Goal: Task Accomplishment & Management: Complete application form

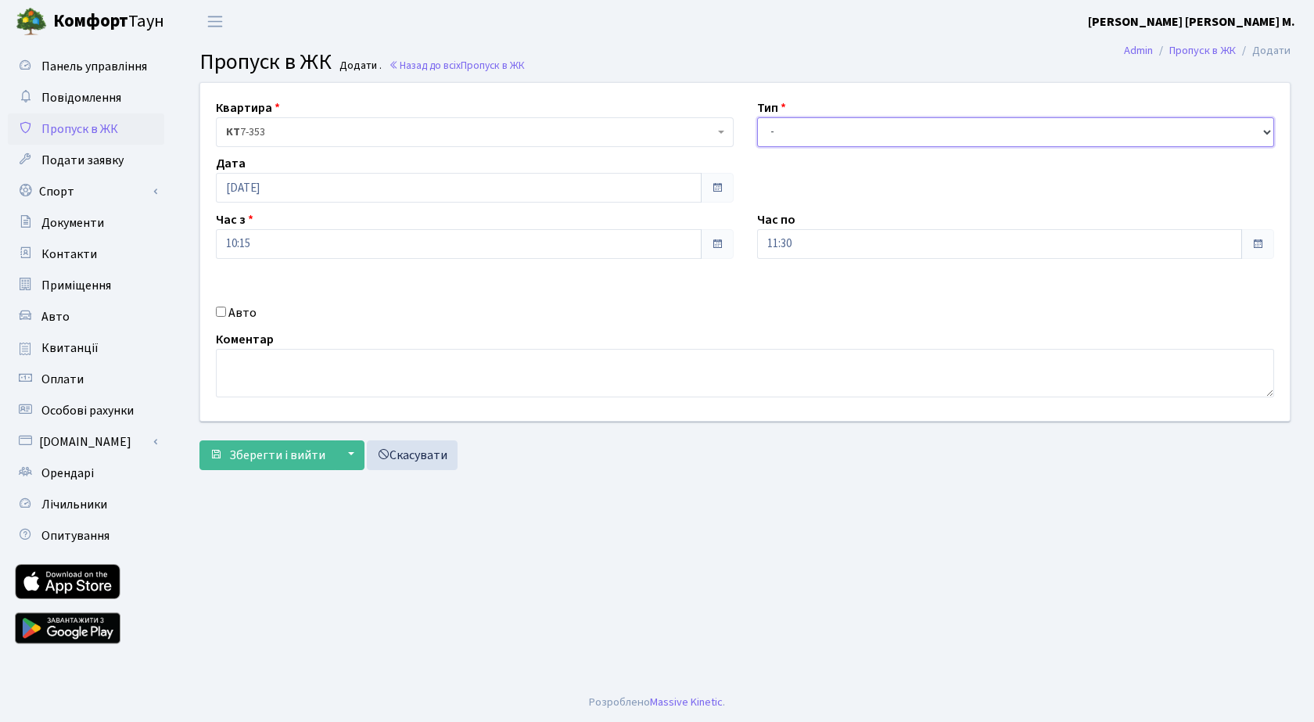
click at [837, 145] on select "- Доставка Таксі Гості Сервіс" at bounding box center [1016, 132] width 518 height 30
select select "3"
click at [757, 117] on select "- Доставка Таксі Гості Сервіс" at bounding box center [1016, 132] width 518 height 30
click at [271, 447] on span "Зберегти і вийти" at bounding box center [277, 455] width 96 height 17
click at [285, 247] on input "14:15" at bounding box center [459, 244] width 486 height 30
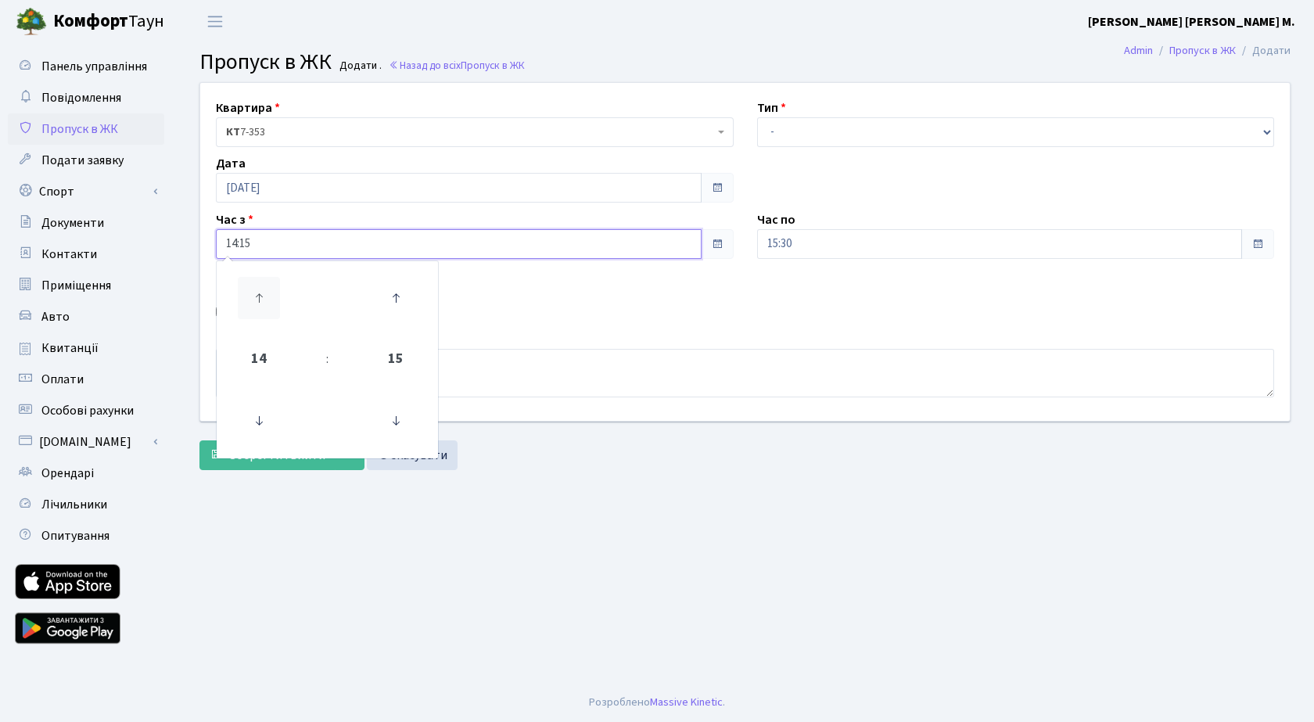
click at [257, 291] on icon at bounding box center [259, 298] width 42 height 42
type input "15:15"
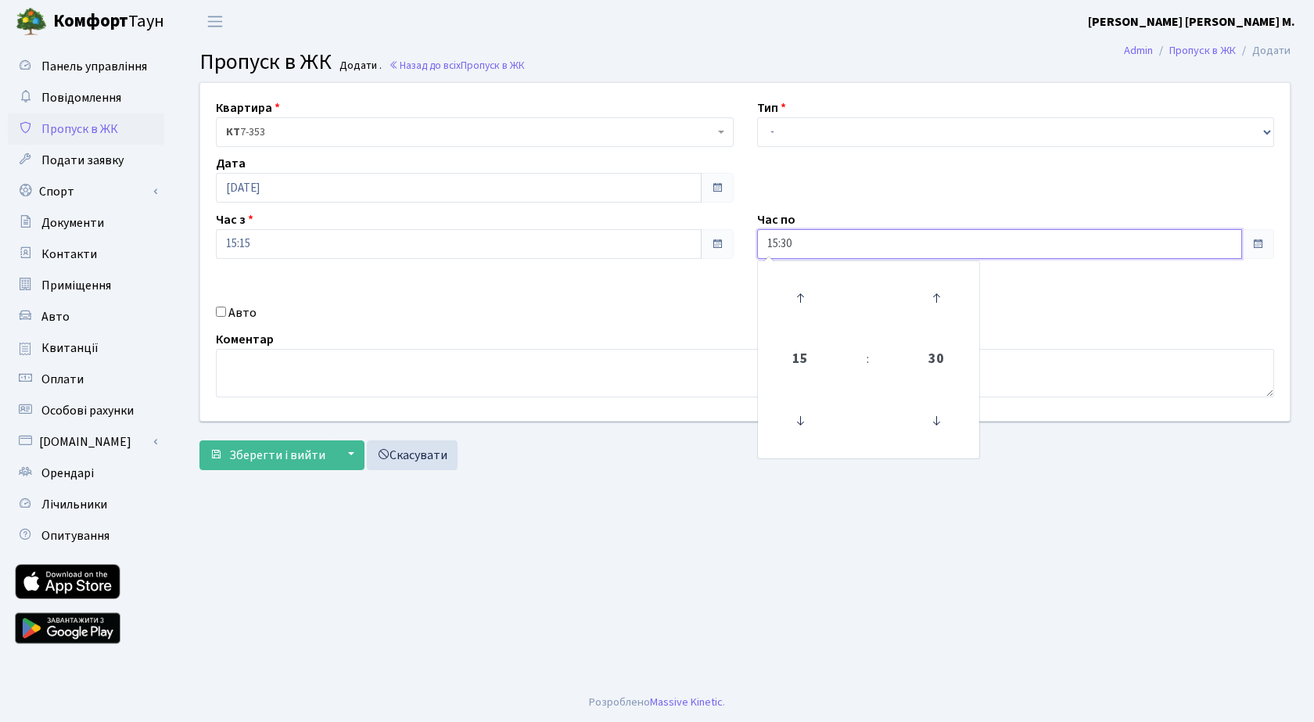
click at [854, 246] on input "15:30" at bounding box center [1000, 244] width 486 height 30
click at [783, 294] on icon at bounding box center [800, 298] width 42 height 42
type input "16:30"
click at [851, 134] on select "- Доставка Таксі Гості Сервіс" at bounding box center [1016, 132] width 518 height 30
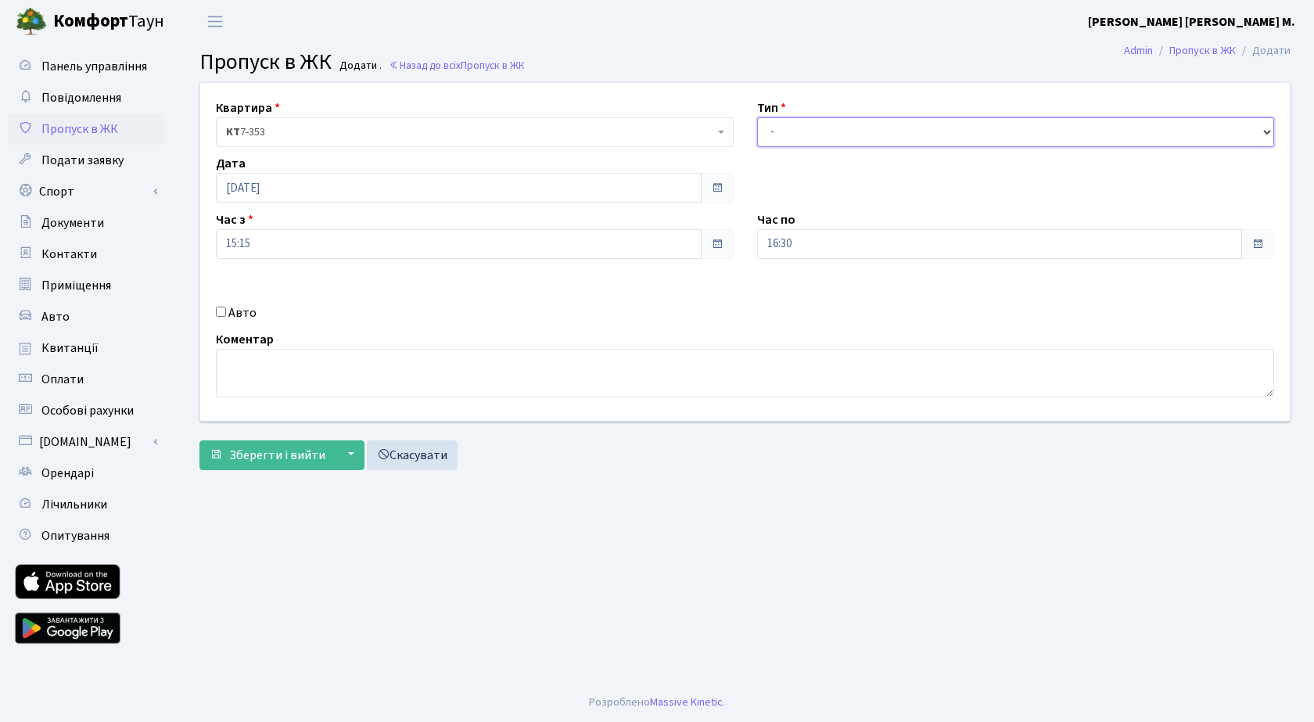
select select "3"
click at [757, 117] on select "- Доставка Таксі Гості Сервіс" at bounding box center [1016, 132] width 518 height 30
click at [254, 462] on span "Зберегти і вийти" at bounding box center [277, 455] width 96 height 17
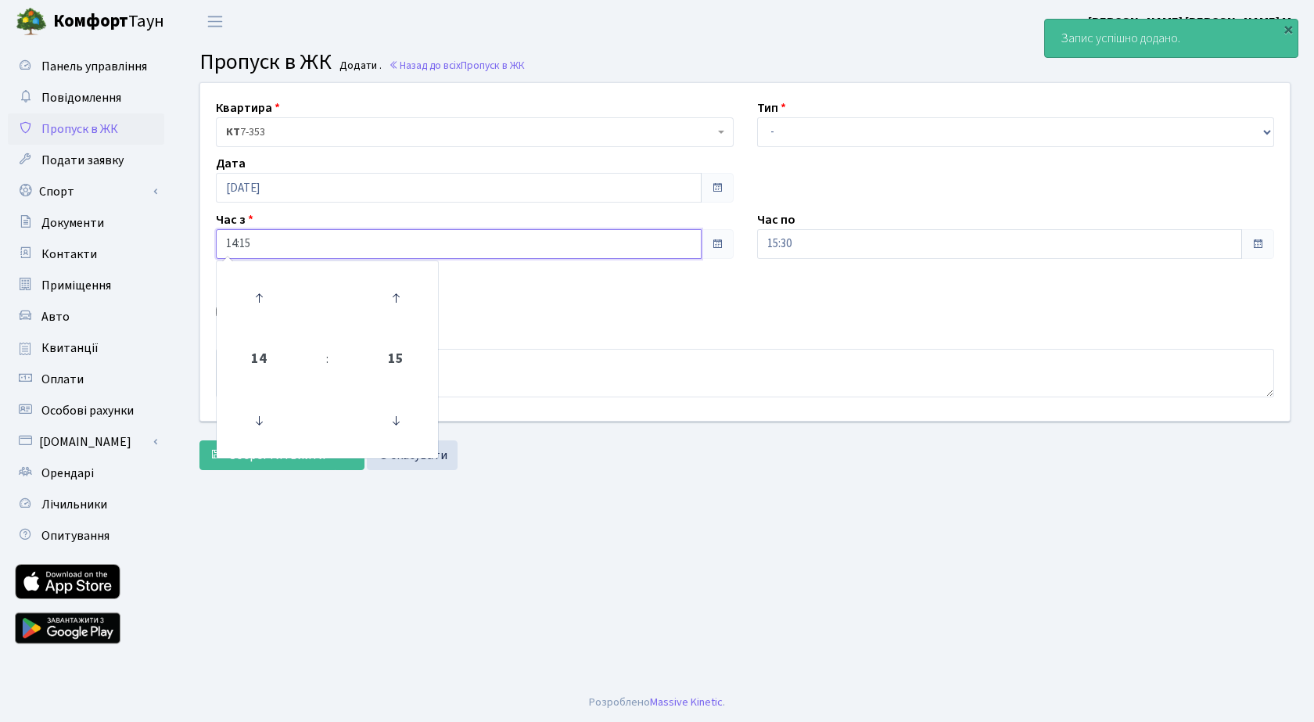
click at [308, 246] on input "14:15" at bounding box center [459, 244] width 486 height 30
click at [264, 293] on icon at bounding box center [259, 298] width 42 height 42
click at [264, 291] on icon at bounding box center [259, 298] width 42 height 42
type input "16:15"
click at [879, 250] on input "15:30" at bounding box center [1000, 244] width 486 height 30
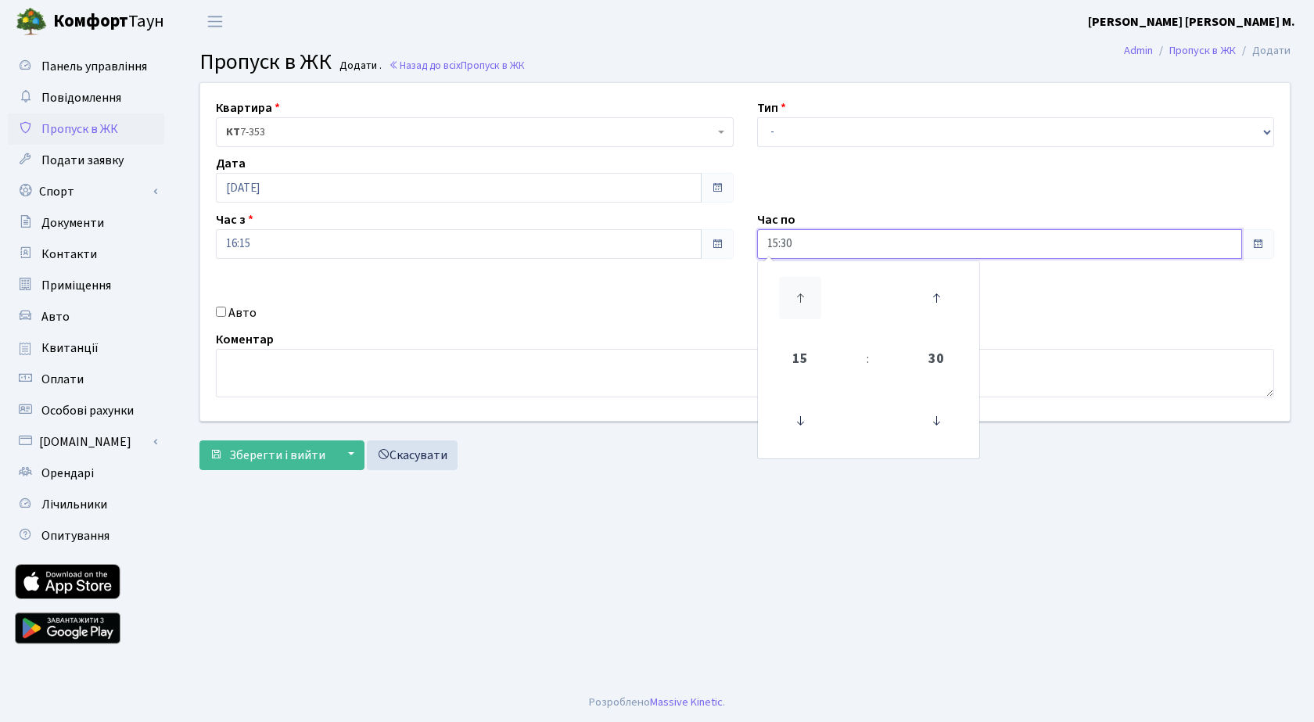
click at [807, 295] on icon at bounding box center [800, 298] width 42 height 42
click at [802, 295] on icon at bounding box center [800, 298] width 42 height 42
click at [801, 295] on icon at bounding box center [800, 298] width 42 height 42
type input "18:30"
click at [830, 131] on select "- Доставка Таксі Гості Сервіс" at bounding box center [1016, 132] width 518 height 30
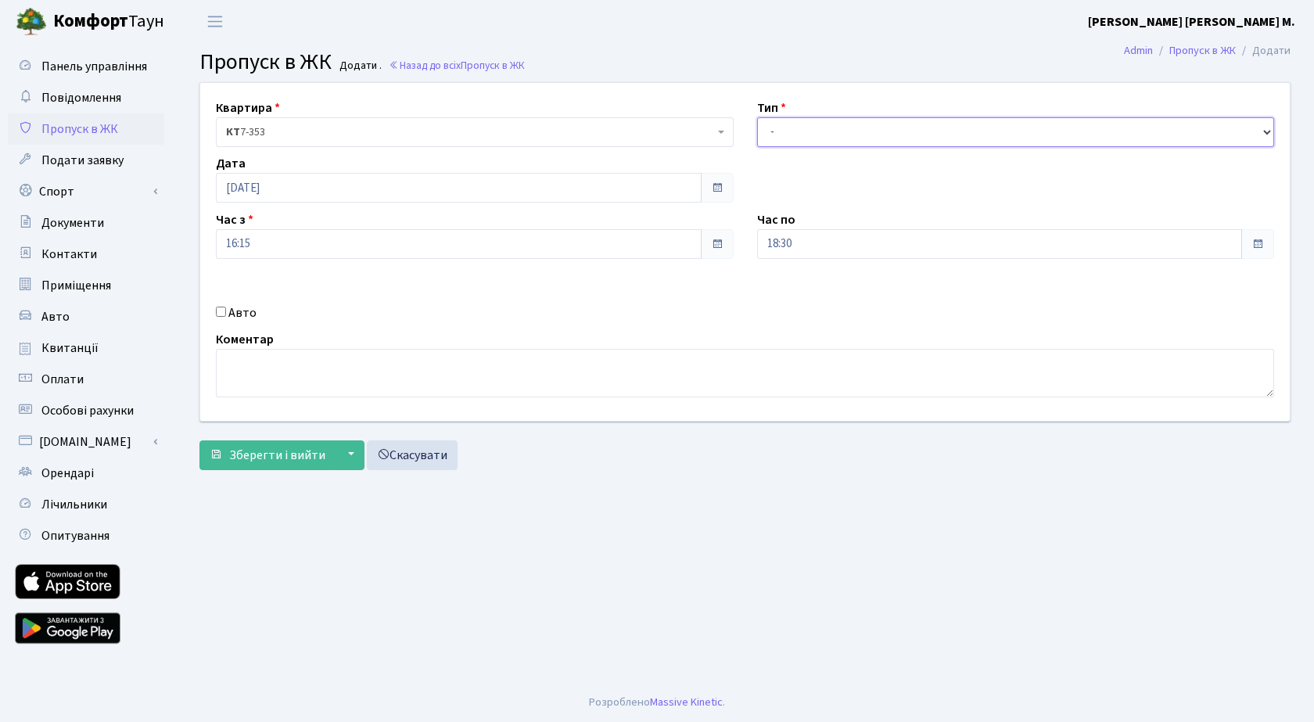
select select "3"
click at [757, 117] on select "- Доставка Таксі Гості Сервіс" at bounding box center [1016, 132] width 518 height 30
click at [251, 456] on span "Зберегти і вийти" at bounding box center [277, 455] width 96 height 17
click at [849, 137] on select "- Доставка Таксі Гості Сервіс" at bounding box center [1016, 132] width 518 height 30
select select "3"
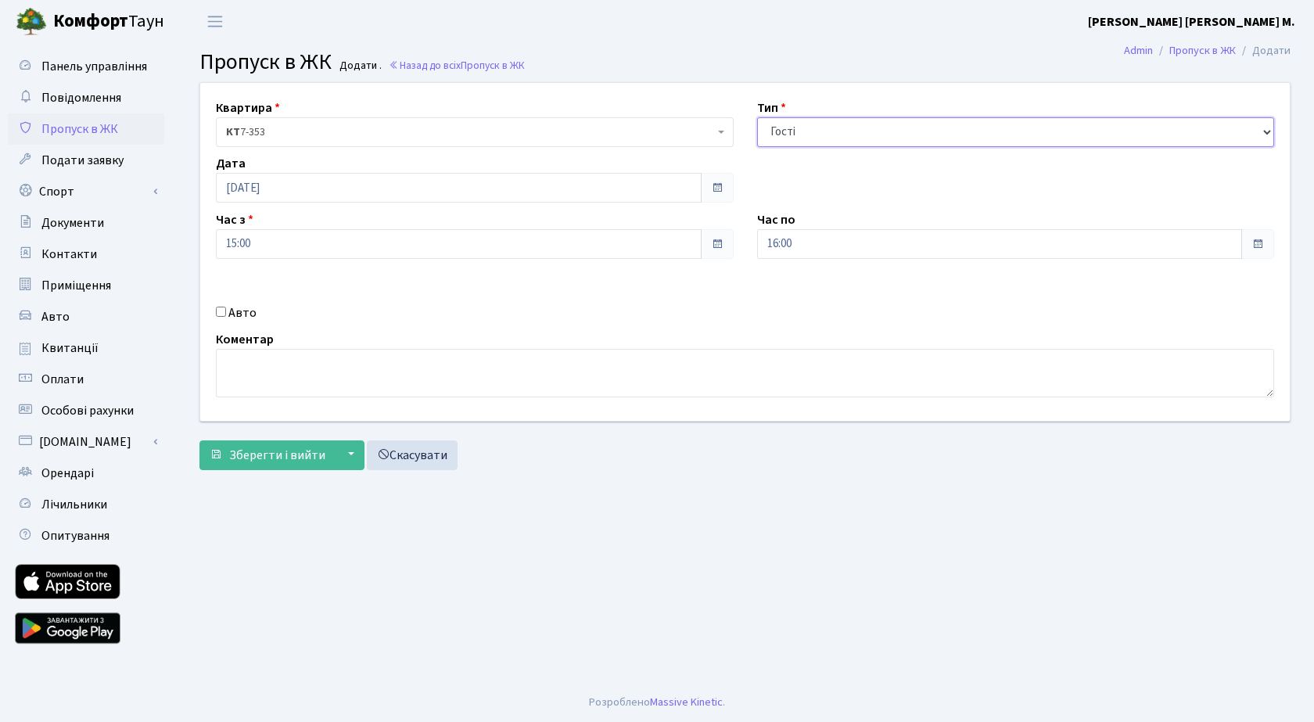
click at [757, 117] on select "- Доставка Таксі Гості Сервіс" at bounding box center [1016, 132] width 518 height 30
click at [289, 457] on span "Зберегти і вийти" at bounding box center [277, 455] width 96 height 17
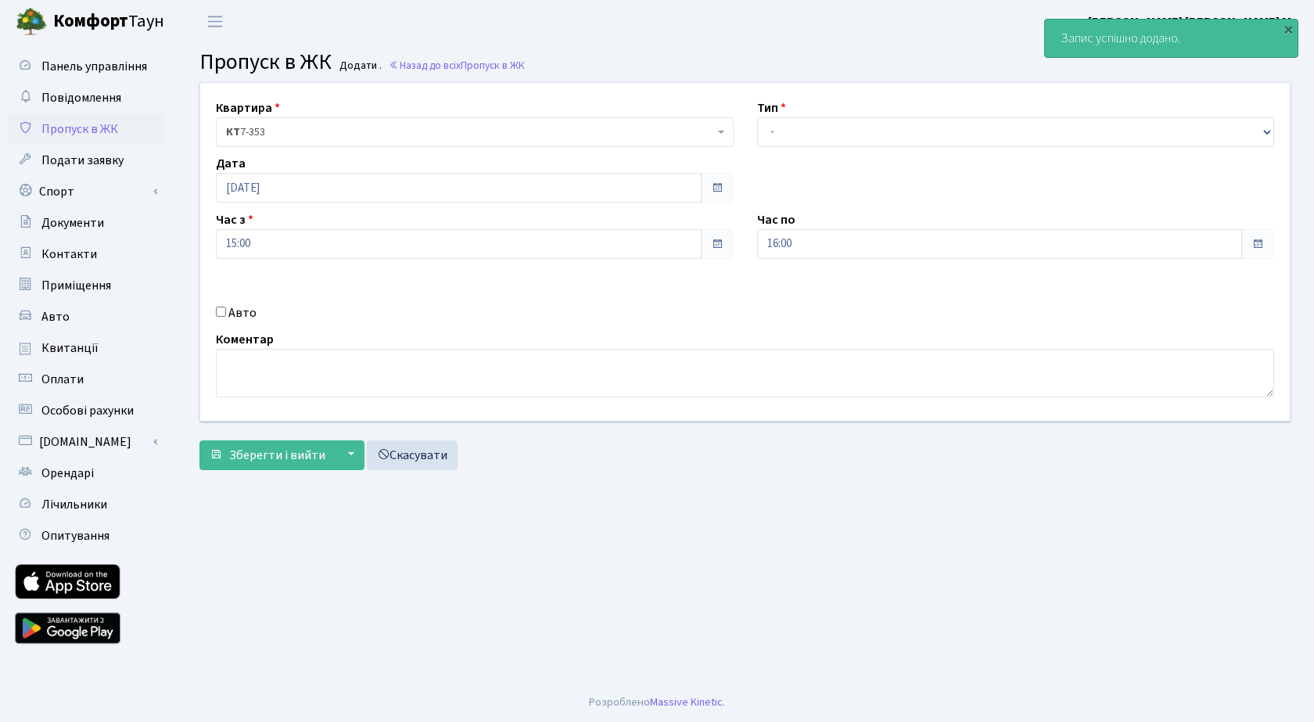
drag, startPoint x: 320, startPoint y: 222, endPoint x: 320, endPoint y: 242, distance: 19.6
click at [320, 230] on div "Час з 15:00" at bounding box center [474, 234] width 541 height 49
click at [320, 247] on input "15:00" at bounding box center [459, 244] width 486 height 30
click at [263, 297] on icon at bounding box center [259, 298] width 42 height 42
type input "16:00"
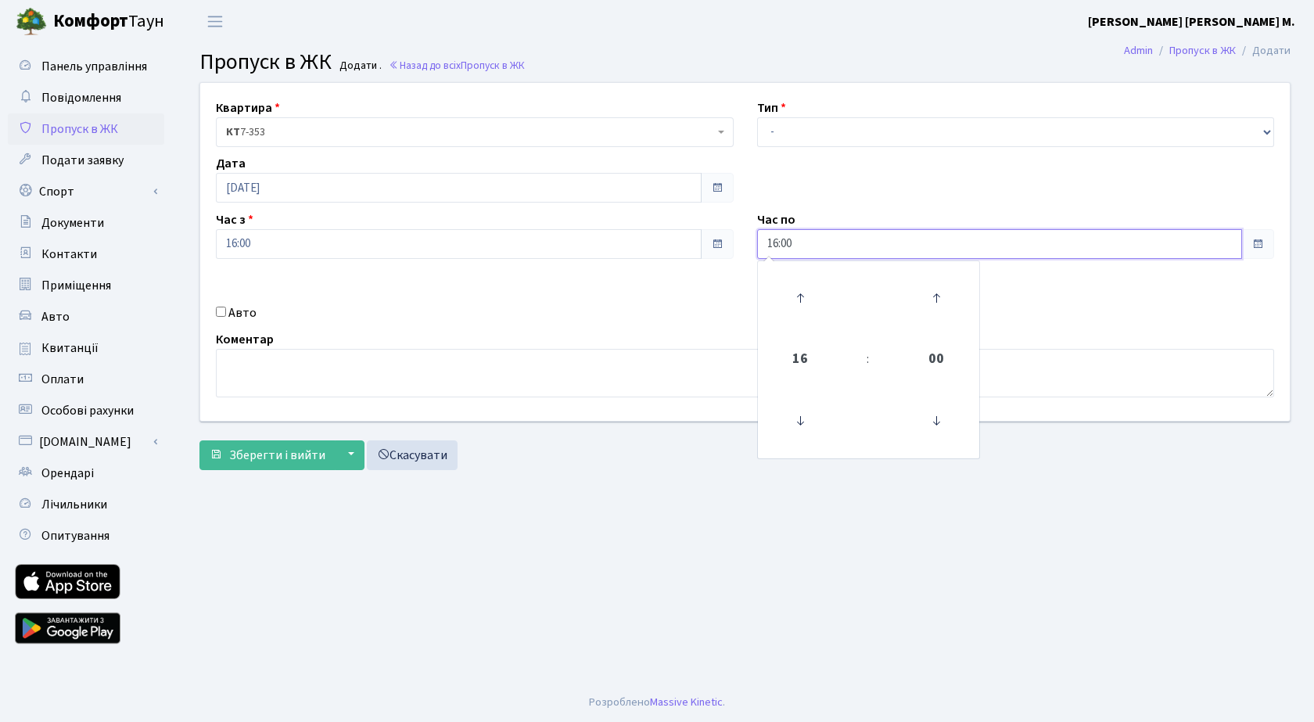
click at [861, 245] on input "16:00" at bounding box center [1000, 244] width 486 height 30
click at [807, 291] on icon at bounding box center [800, 298] width 42 height 42
type input "19:00"
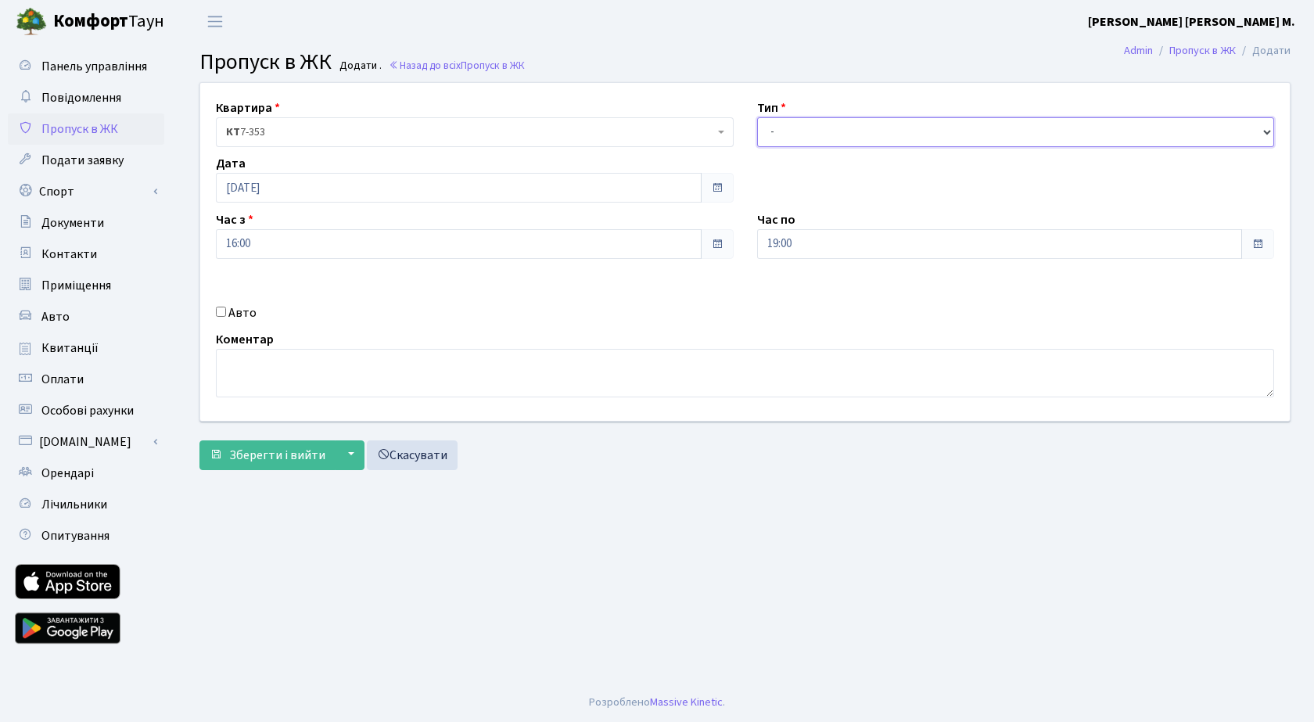
click at [821, 135] on select "- Доставка Таксі Гості Сервіс" at bounding box center [1016, 132] width 518 height 30
select select "3"
click at [757, 117] on select "- Доставка Таксі Гості Сервіс" at bounding box center [1016, 132] width 518 height 30
click at [269, 458] on span "Зберегти і вийти" at bounding box center [277, 455] width 96 height 17
click at [257, 462] on span "Зберегти і вийти" at bounding box center [277, 455] width 96 height 17
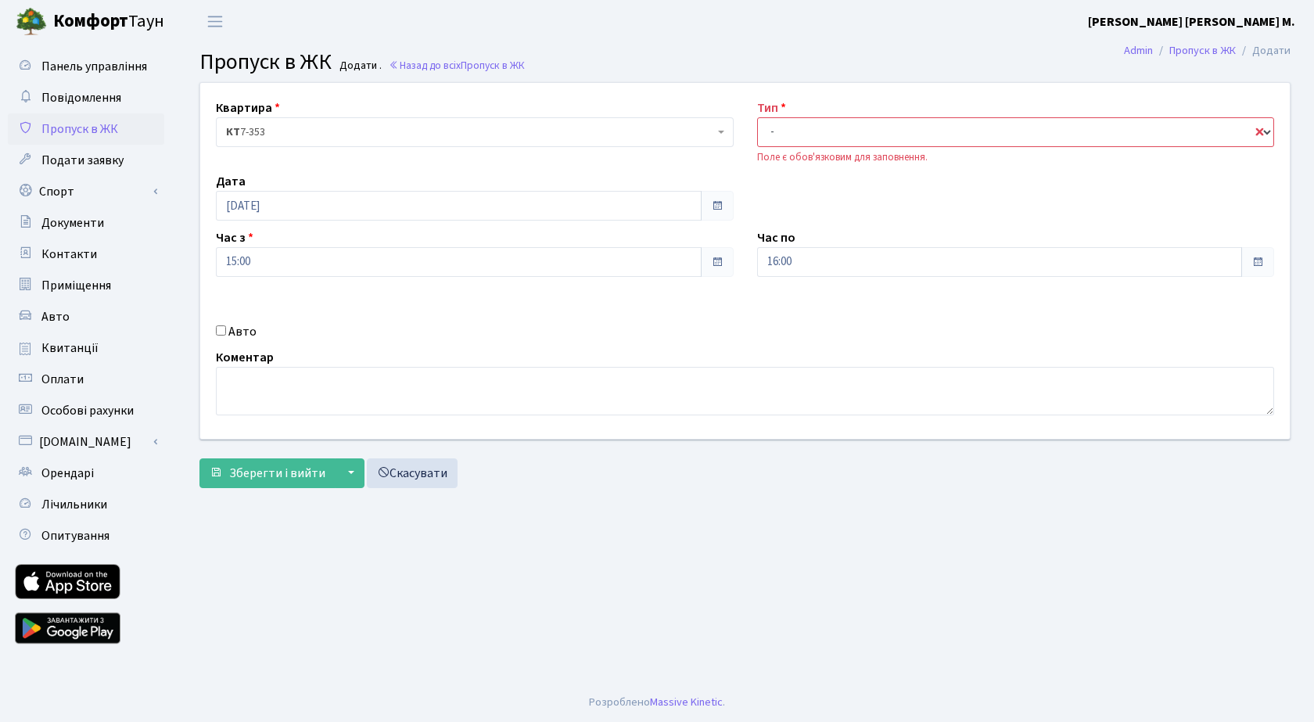
click at [819, 129] on select "- Доставка Таксі Гості Сервіс" at bounding box center [1016, 132] width 518 height 30
select select "3"
click at [757, 117] on select "- Доставка Таксі Гості Сервіс" at bounding box center [1016, 132] width 518 height 30
click at [268, 469] on span "Зберегти і вийти" at bounding box center [277, 473] width 96 height 17
